Goal: Navigation & Orientation: Find specific page/section

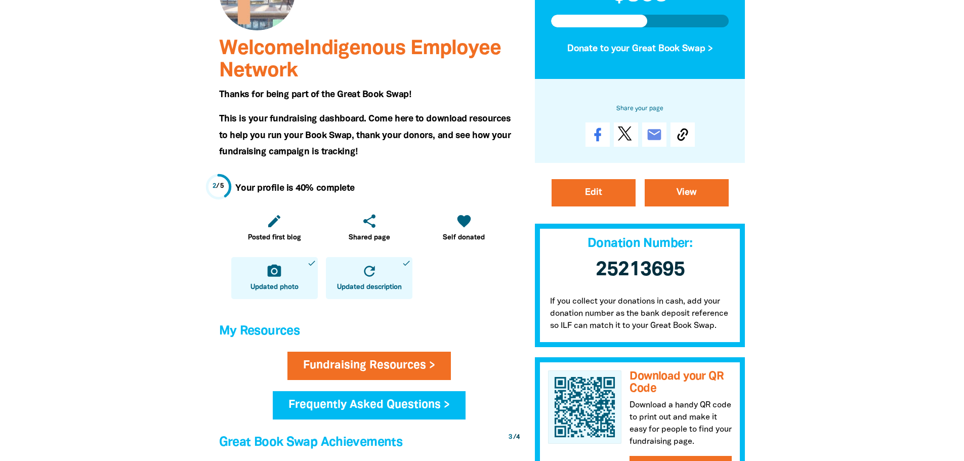
click at [927, 235] on div at bounding box center [482, 415] width 964 height 1043
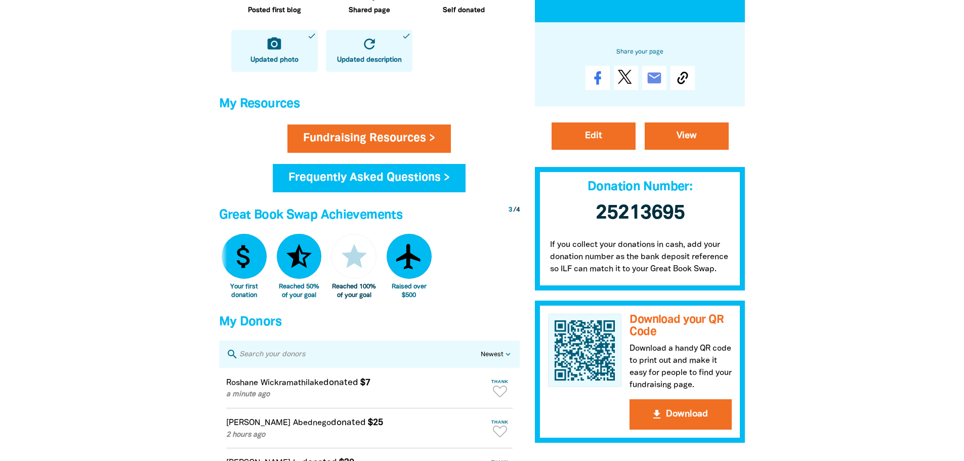
scroll to position [455, 0]
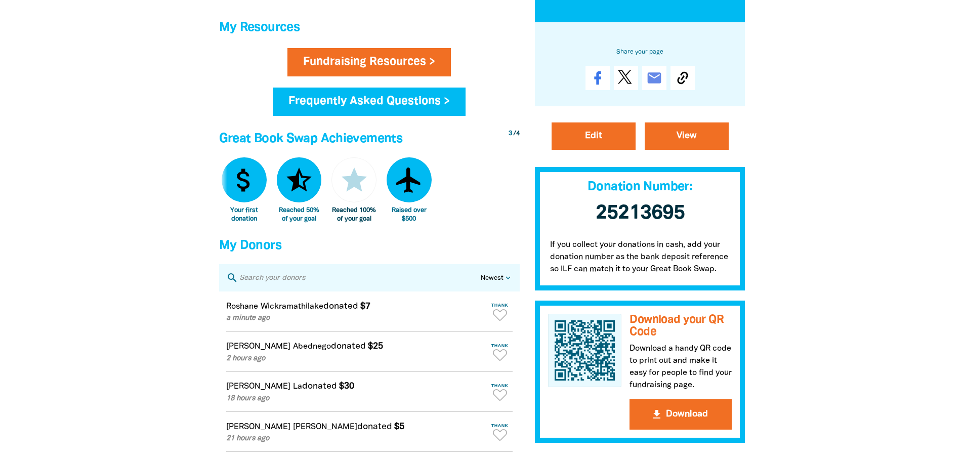
click at [927, 235] on div at bounding box center [482, 111] width 964 height 1043
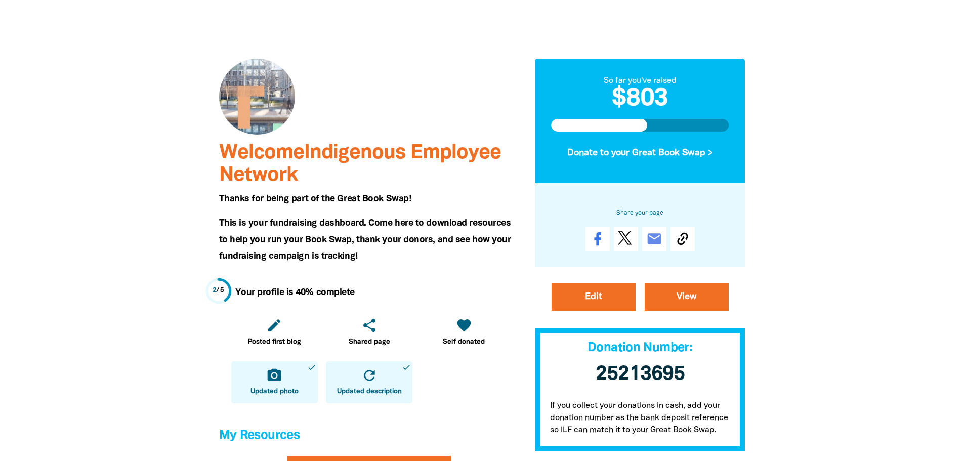
scroll to position [0, 0]
